Goal: Answer question/provide support

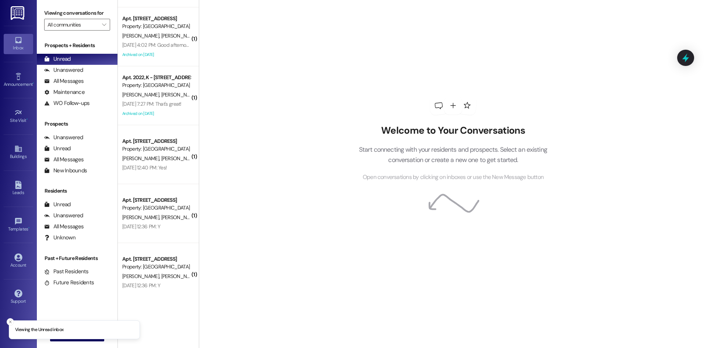
scroll to position [176, 0]
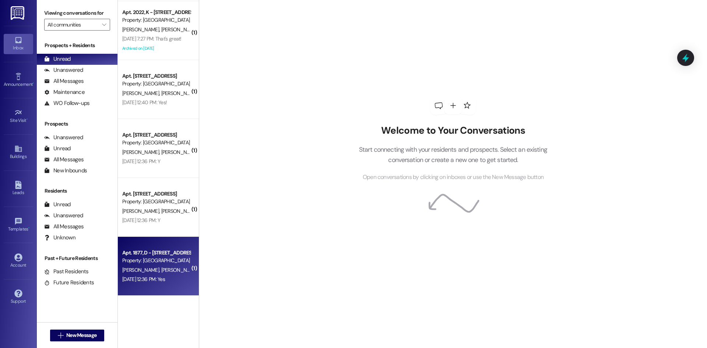
click at [200, 268] on span "[PERSON_NAME]" at bounding box center [218, 270] width 37 height 7
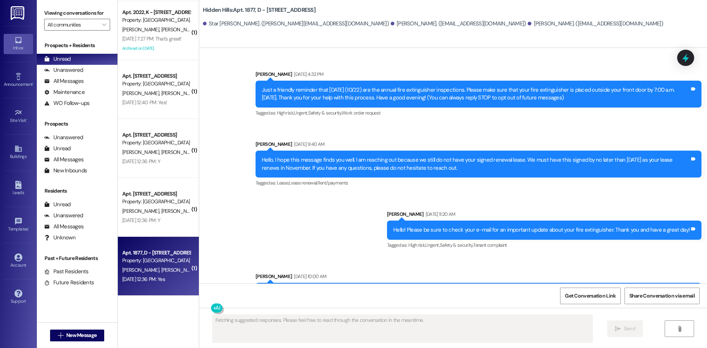
click at [161, 208] on span "[PERSON_NAME]" at bounding box center [179, 211] width 37 height 7
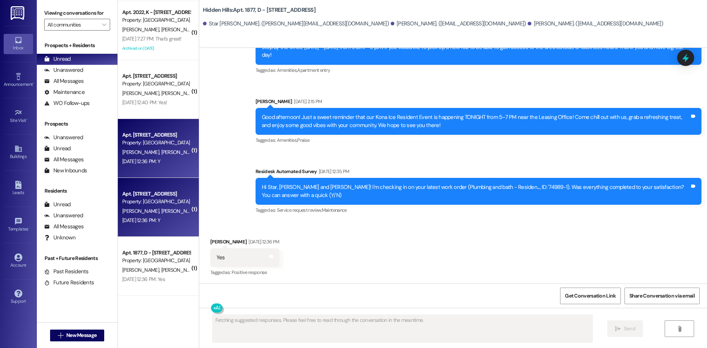
click at [160, 160] on div "[DATE] 12:36 PM: Y [DATE] 12:36 PM: Y" at bounding box center [141, 161] width 38 height 7
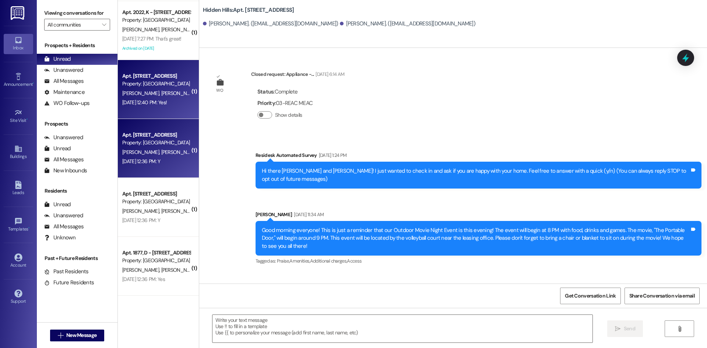
click at [171, 97] on div "[PERSON_NAME] [PERSON_NAME]" at bounding box center [157, 93] width 70 height 9
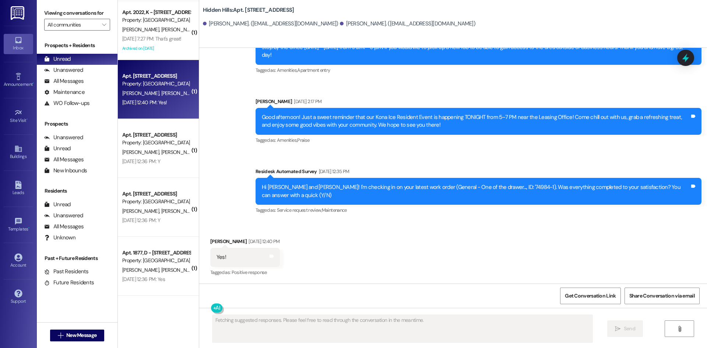
scroll to position [1961, 0]
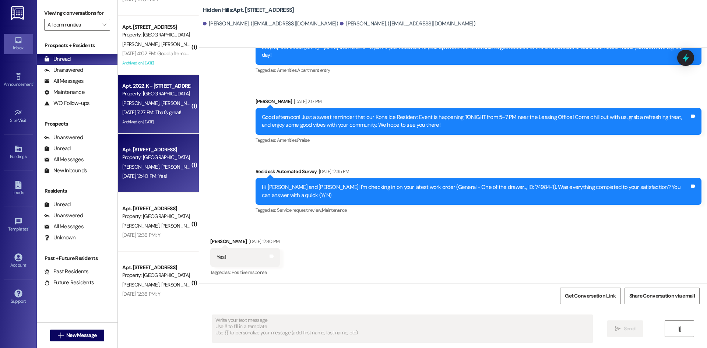
click at [170, 111] on div "[DATE] 7:27 PM: That's great! [DATE] 7:27 PM: That's great!" at bounding box center [151, 112] width 59 height 7
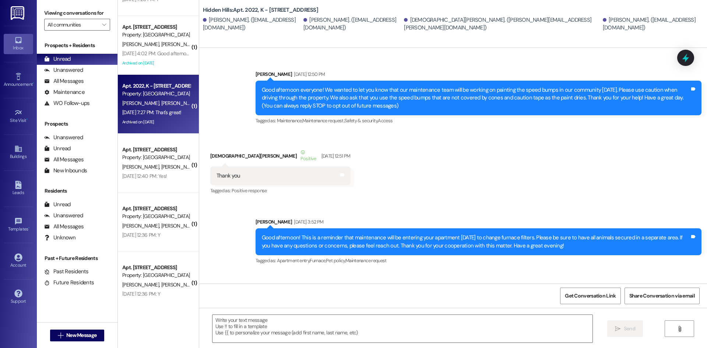
type textarea "Fetching suggested responses. Please feel free to read through the conversation…"
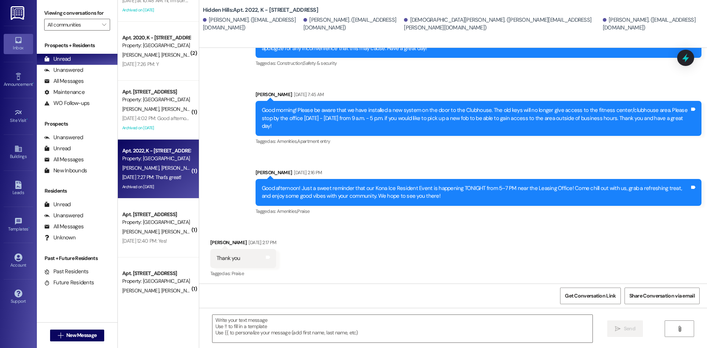
scroll to position [0, 0]
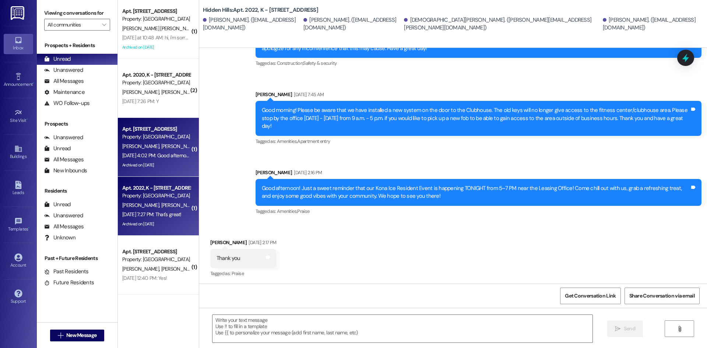
click at [164, 132] on div "Apt. [STREET_ADDRESS]" at bounding box center [156, 129] width 68 height 8
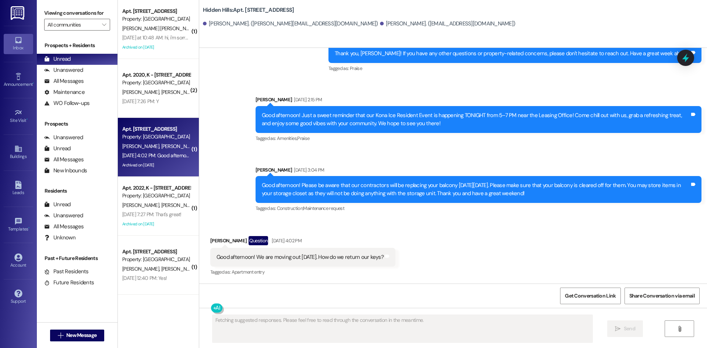
scroll to position [11652, 0]
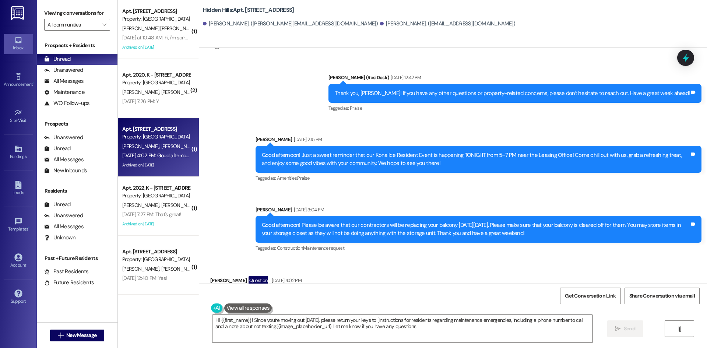
type textarea "Hi {{first_name}}! Since you're moving out [DATE], please return your keys to […"
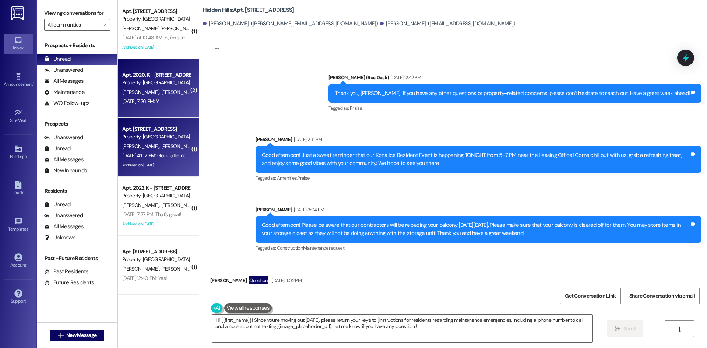
click at [159, 101] on div "[DATE] 7:26 PM: Y [DATE] 7:26 PM: Y" at bounding box center [140, 101] width 36 height 7
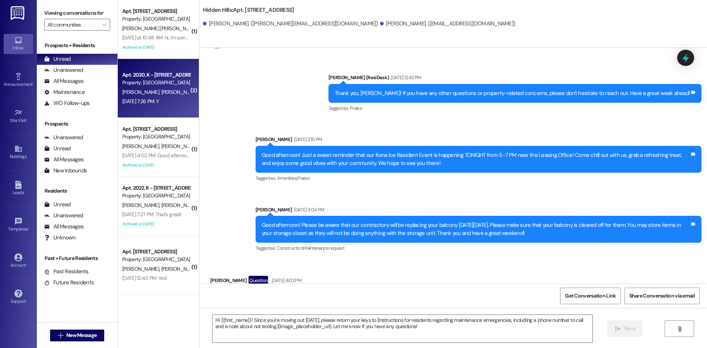
type textarea "Fetching suggested responses. Please feel free to read through the conversation…"
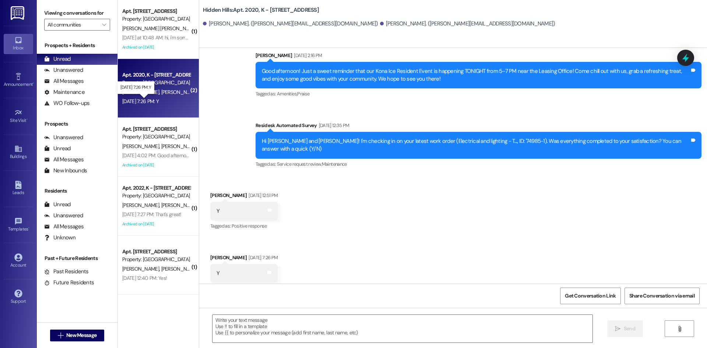
scroll to position [1703, 0]
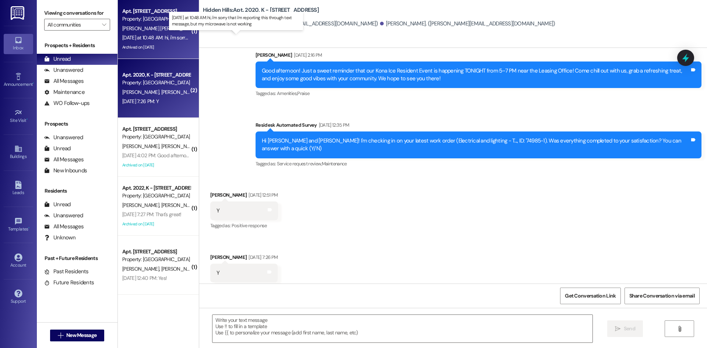
click at [159, 41] on div "[DATE] at 10:48 AM: hi, i'm sorry that i'm reporting this through text message,…" at bounding box center [238, 37] width 232 height 7
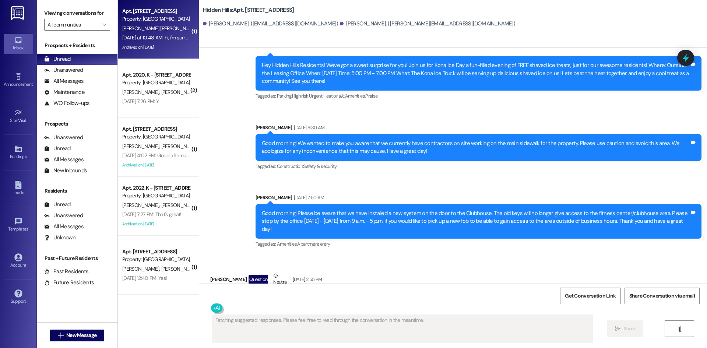
scroll to position [4996, 0]
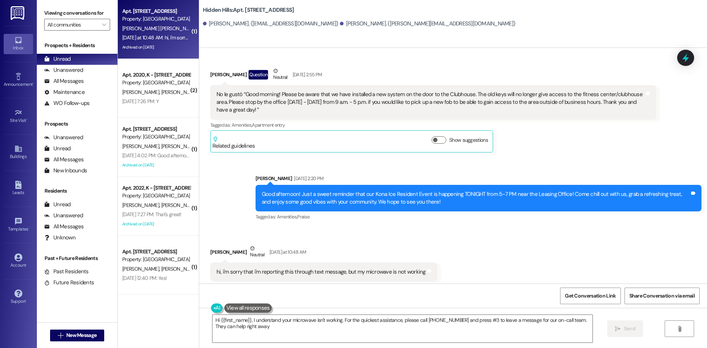
type textarea "Hi {{first_name}}, I understand your microwave isn't working. For the quickest …"
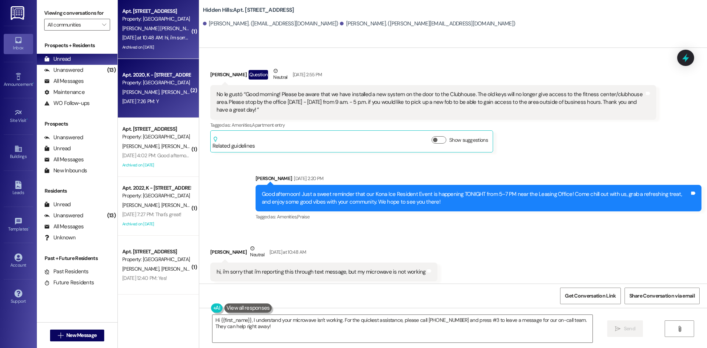
click at [160, 86] on div "Property: [GEOGRAPHIC_DATA]" at bounding box center [156, 83] width 68 height 8
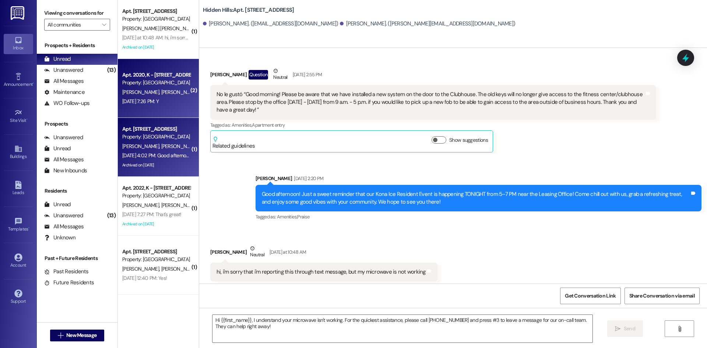
type textarea "Fetching suggested responses. Please feel free to read through the conversation…"
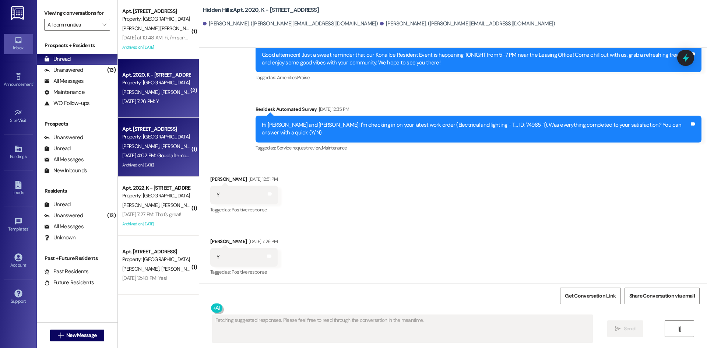
scroll to position [1703, 0]
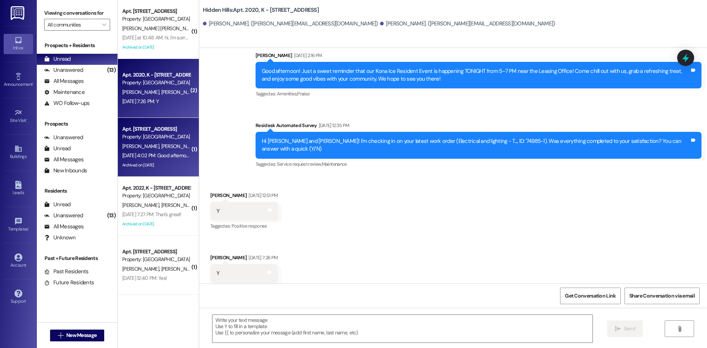
click at [161, 143] on div "[PERSON_NAME] [PERSON_NAME]" at bounding box center [157, 146] width 70 height 9
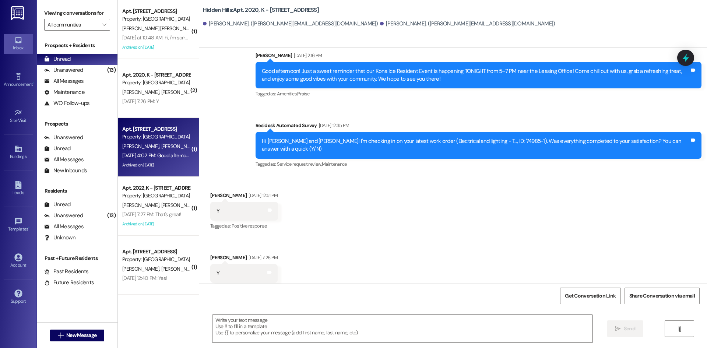
type textarea "Fetching suggested responses. Please feel free to read through the conversation…"
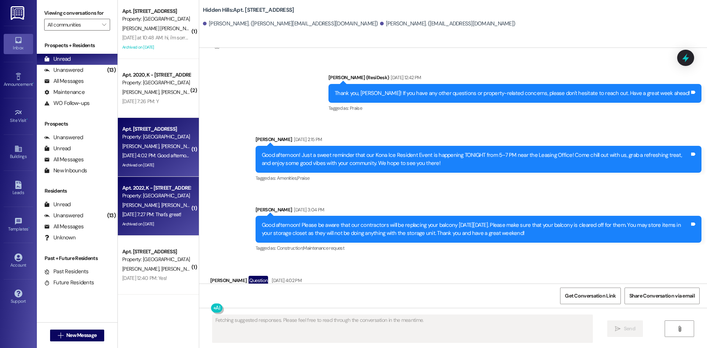
scroll to position [11651, 0]
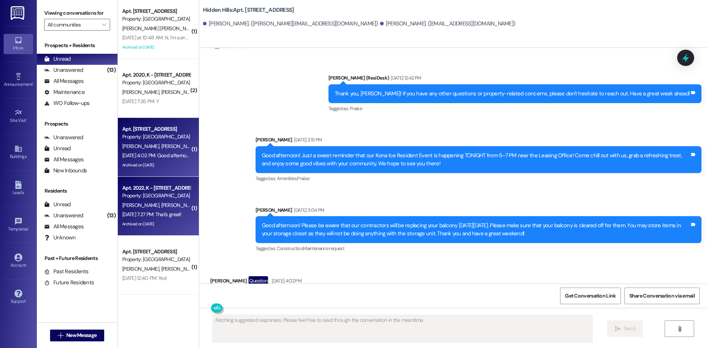
click at [165, 200] on div "Property: [GEOGRAPHIC_DATA]" at bounding box center [156, 196] width 68 height 8
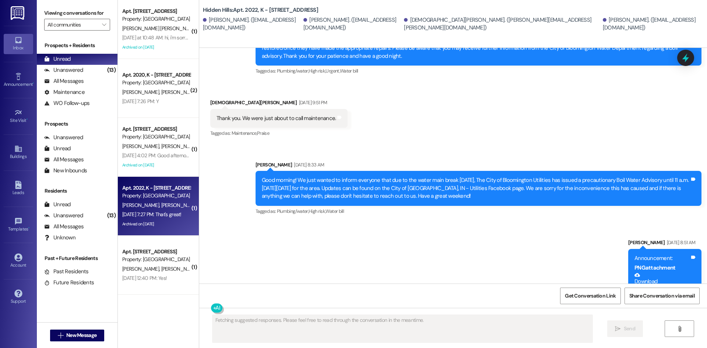
scroll to position [19357, 0]
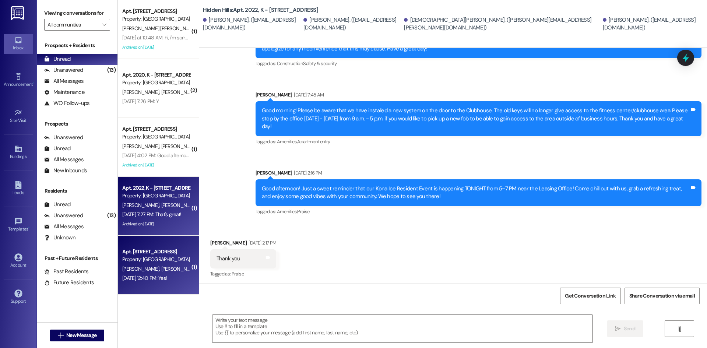
click at [165, 242] on div "Apt. 2079, P - [STREET_ADDRESS] Property: [GEOGRAPHIC_DATA] [PERSON_NAME] [PERS…" at bounding box center [158, 265] width 81 height 59
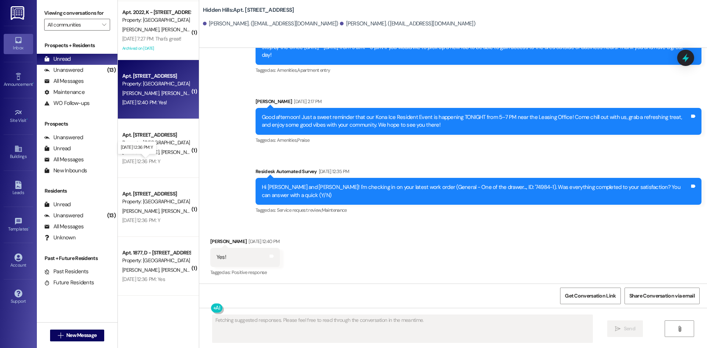
scroll to position [0, 0]
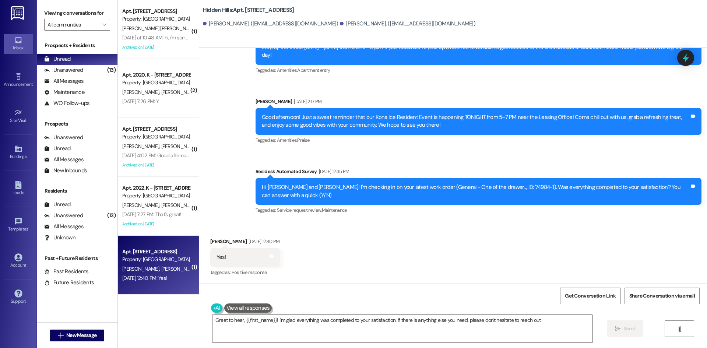
type textarea "Great to hear, {{first_name}}! I'm glad everything was completed to your satisf…"
